Goal: Task Accomplishment & Management: Complete application form

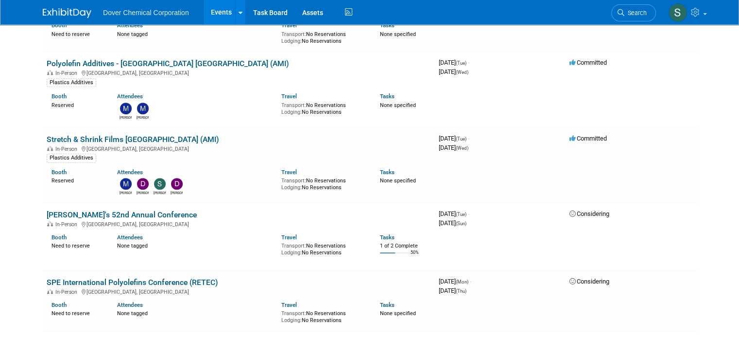
scroll to position [534, 0]
click at [235, 19] on link at bounding box center [240, 12] width 10 height 24
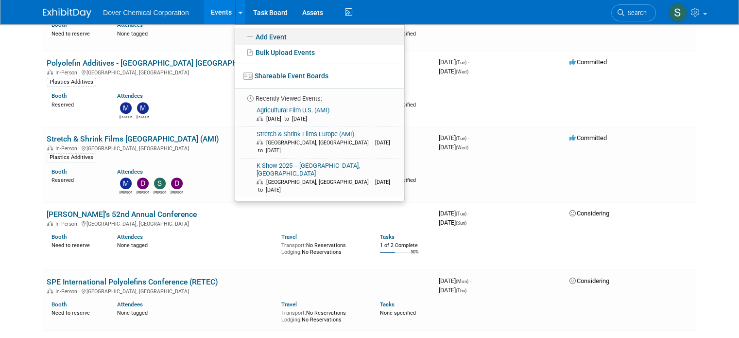
click at [251, 36] on link "Add Event" at bounding box center [319, 36] width 169 height 17
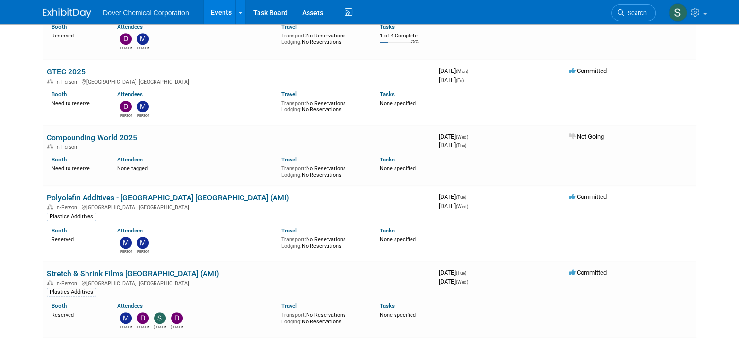
scroll to position [0, 0]
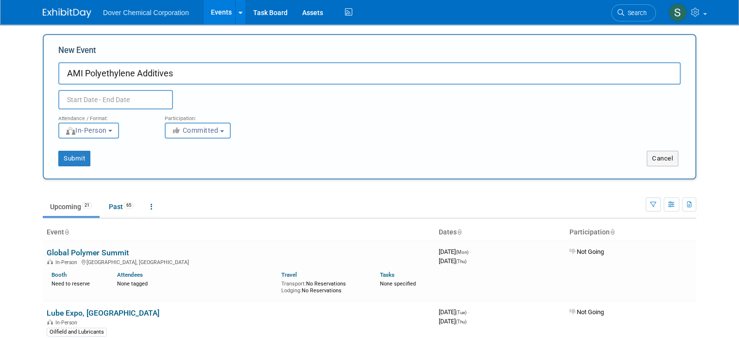
drag, startPoint x: 166, startPoint y: 74, endPoint x: 128, endPoint y: 72, distance: 37.4
click at [128, 72] on input "AMI Polyethylene Additives" at bounding box center [369, 73] width 622 height 22
type input "AMI Polyethylene Films"
click at [131, 93] on input "text" at bounding box center [115, 99] width 115 height 19
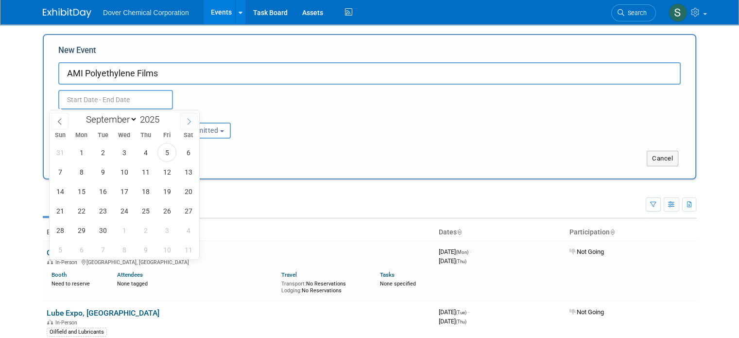
click at [191, 122] on icon at bounding box center [189, 121] width 7 height 7
select select "11"
click at [191, 122] on icon at bounding box center [189, 121] width 7 height 7
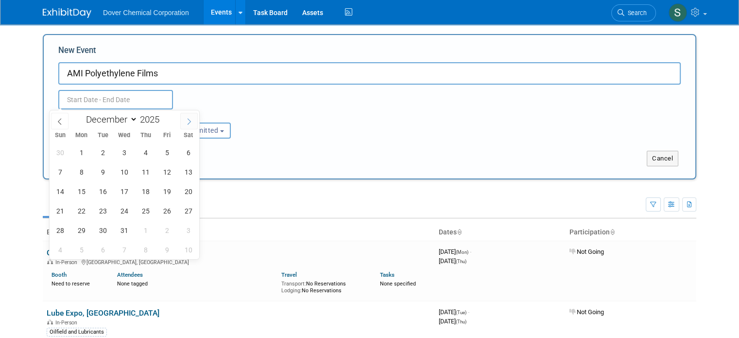
type input "2026"
click at [191, 122] on icon at bounding box center [189, 121] width 7 height 7
select select "1"
click at [85, 150] on span "2" at bounding box center [81, 152] width 19 height 19
click at [122, 150] on span "4" at bounding box center [124, 152] width 19 height 19
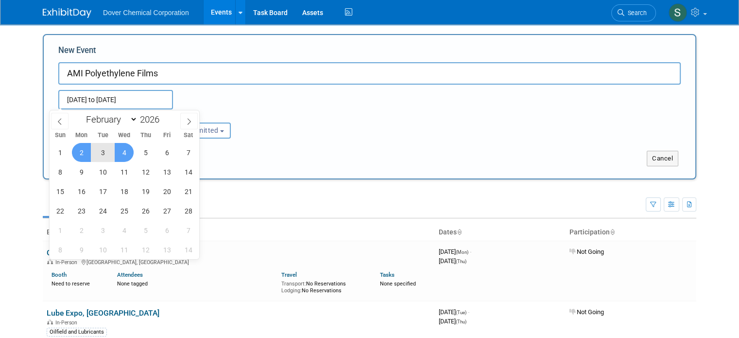
type input "[DATE] to [DATE]"
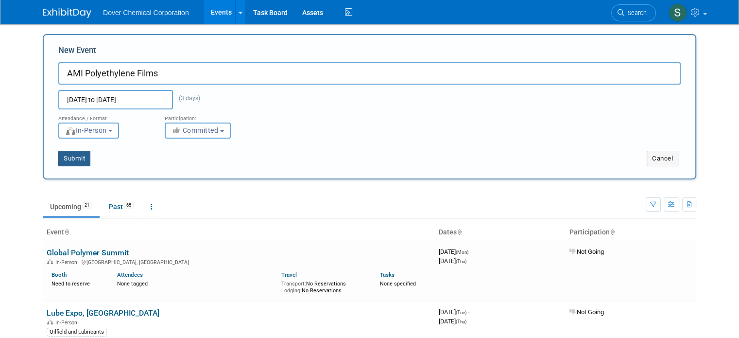
click at [74, 159] on button "Submit" at bounding box center [74, 159] width 32 height 16
